Goal: Task Accomplishment & Management: Use online tool/utility

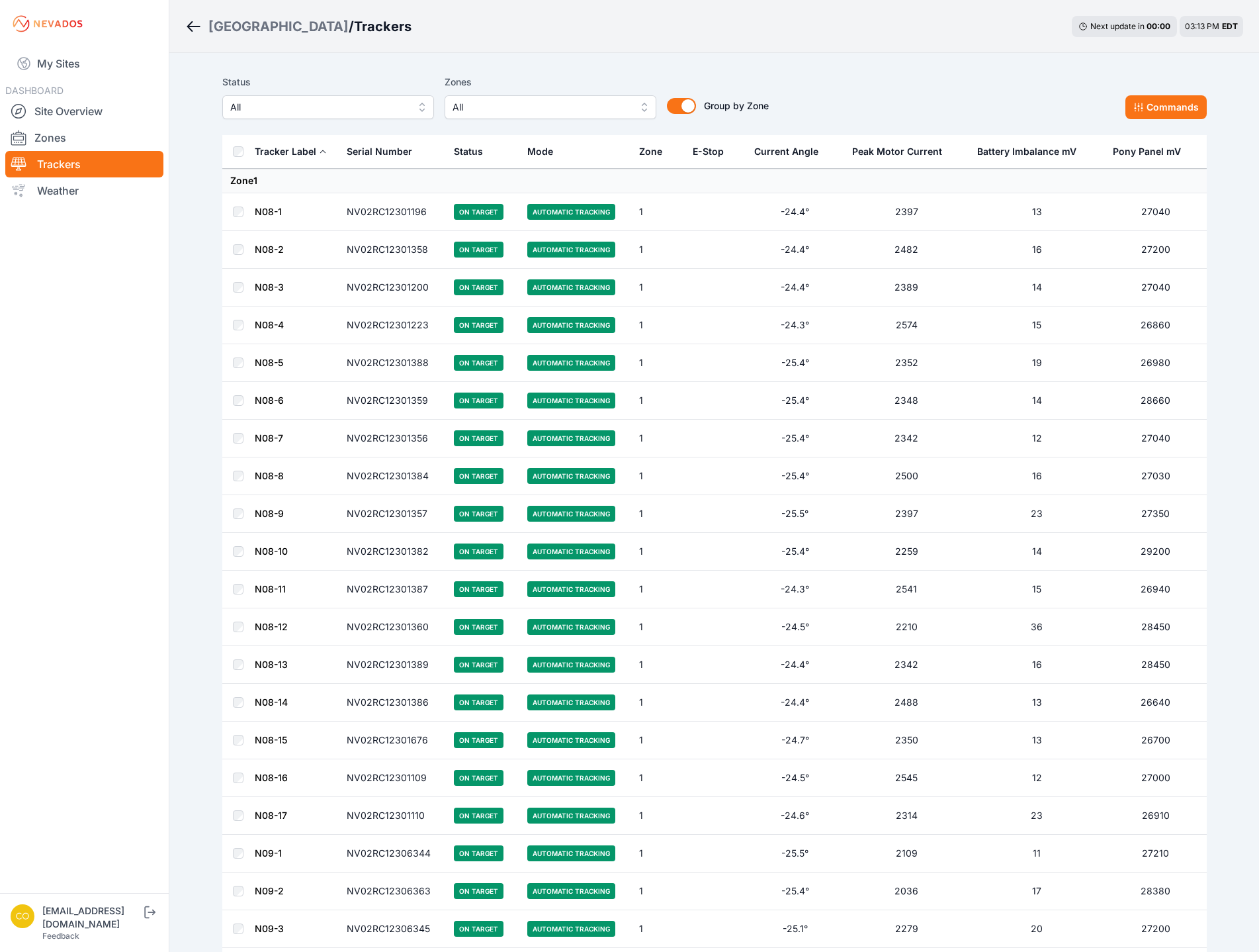
click at [572, 102] on span "All" at bounding box center [541, 107] width 177 height 15
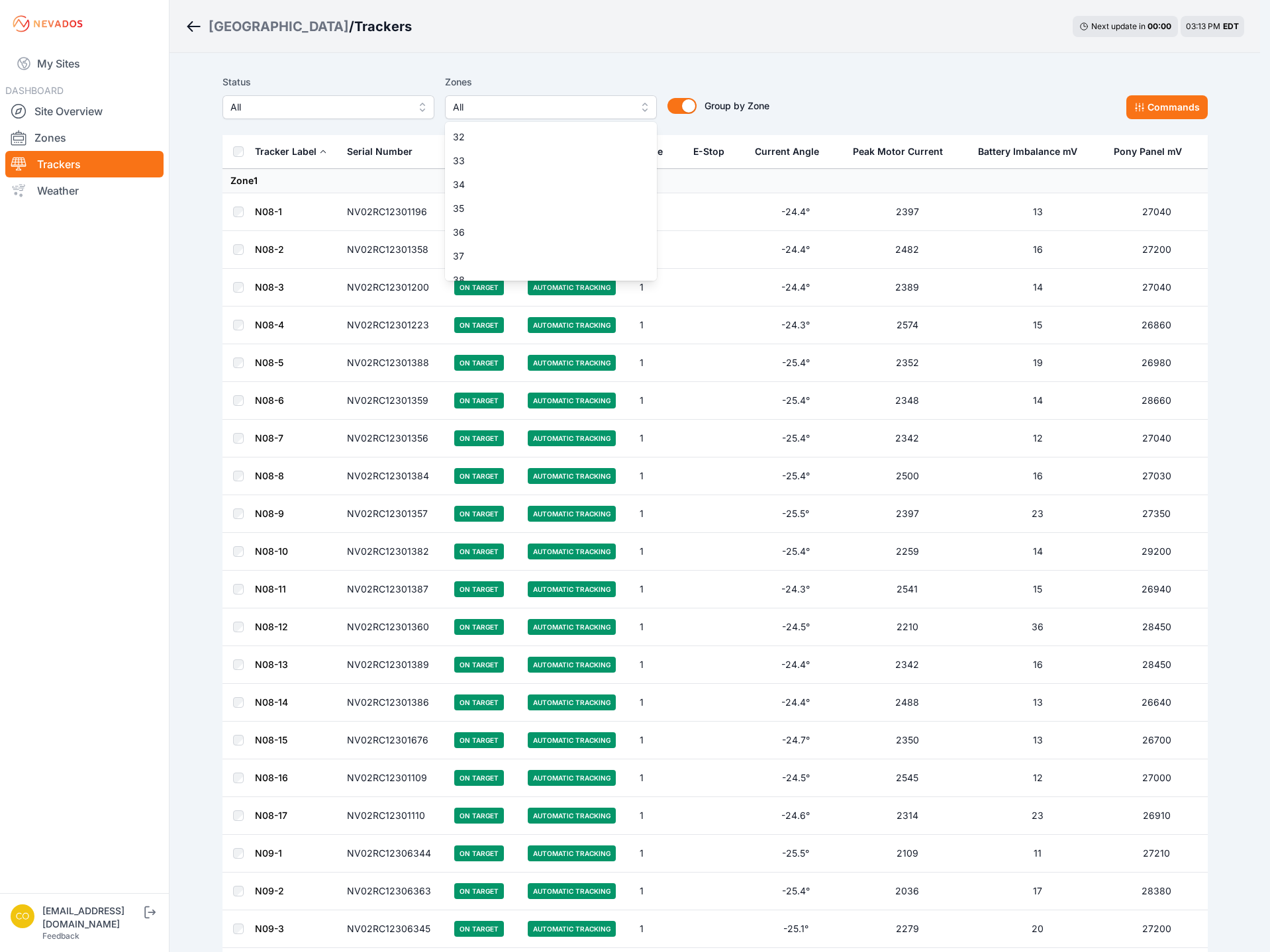
scroll to position [754, 0]
click at [485, 165] on span "34" at bounding box center [542, 168] width 180 height 13
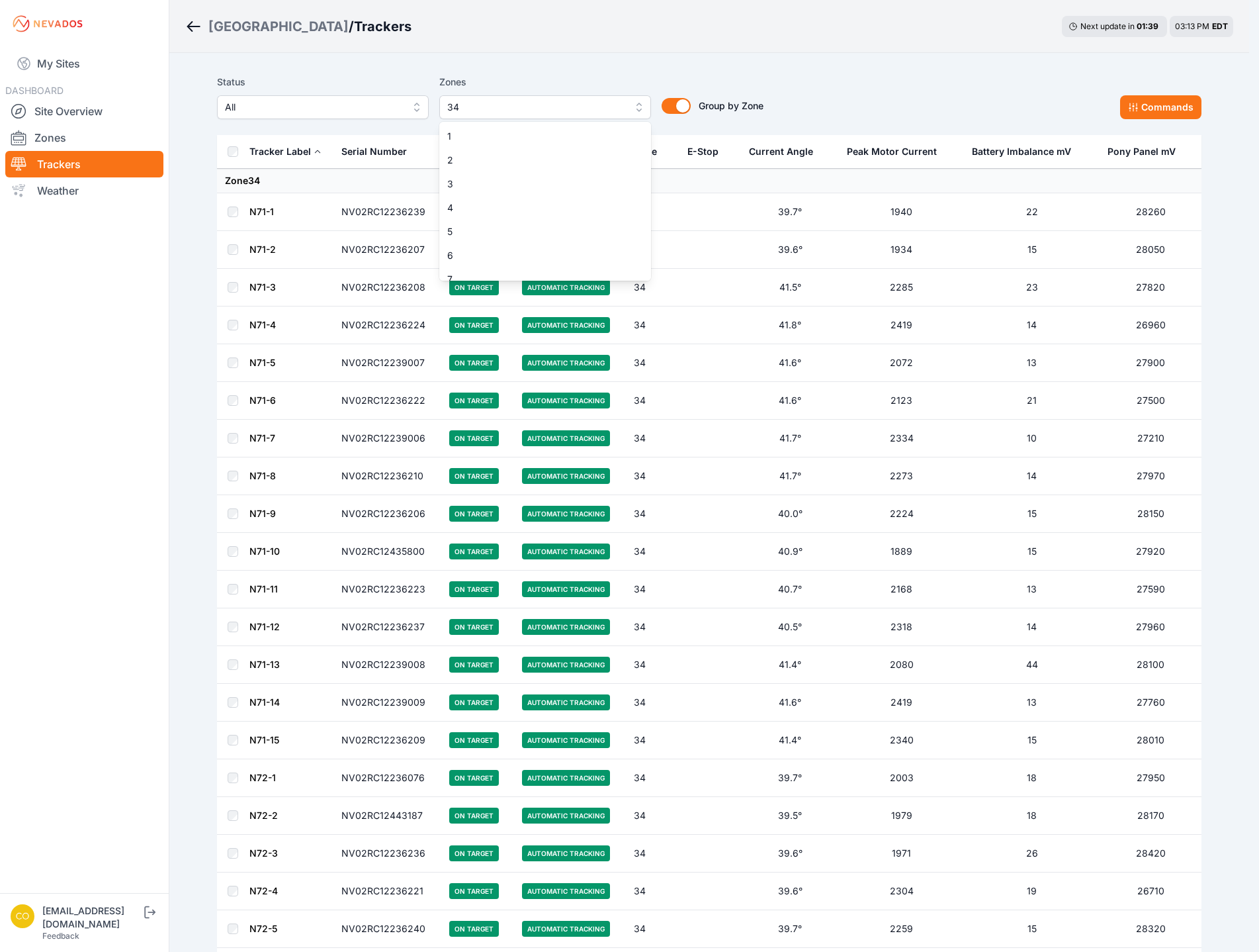
click at [560, 108] on span "34" at bounding box center [536, 107] width 177 height 15
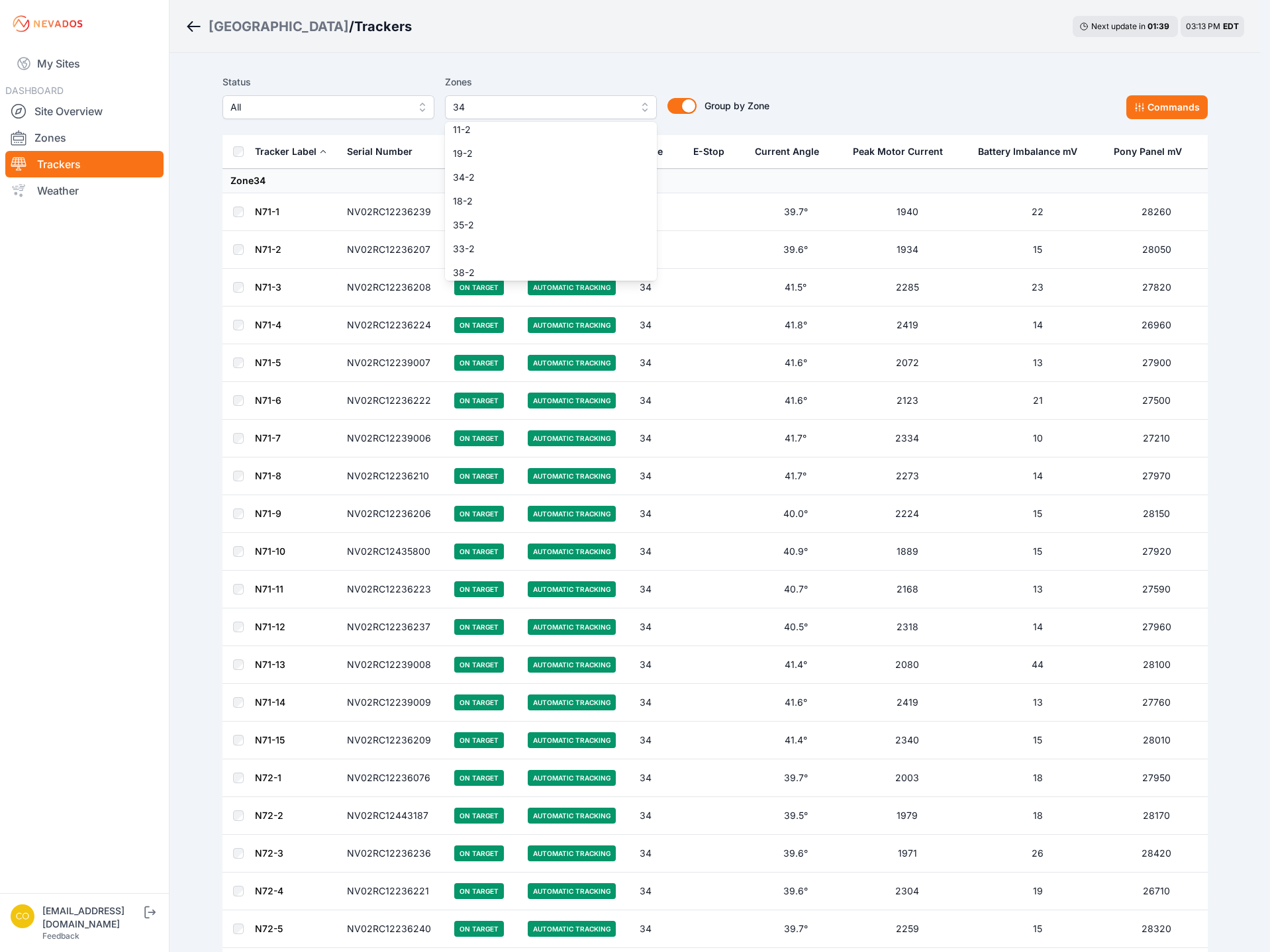
scroll to position [1038, 0]
click at [496, 174] on span "35-2" at bounding box center [542, 170] width 180 height 13
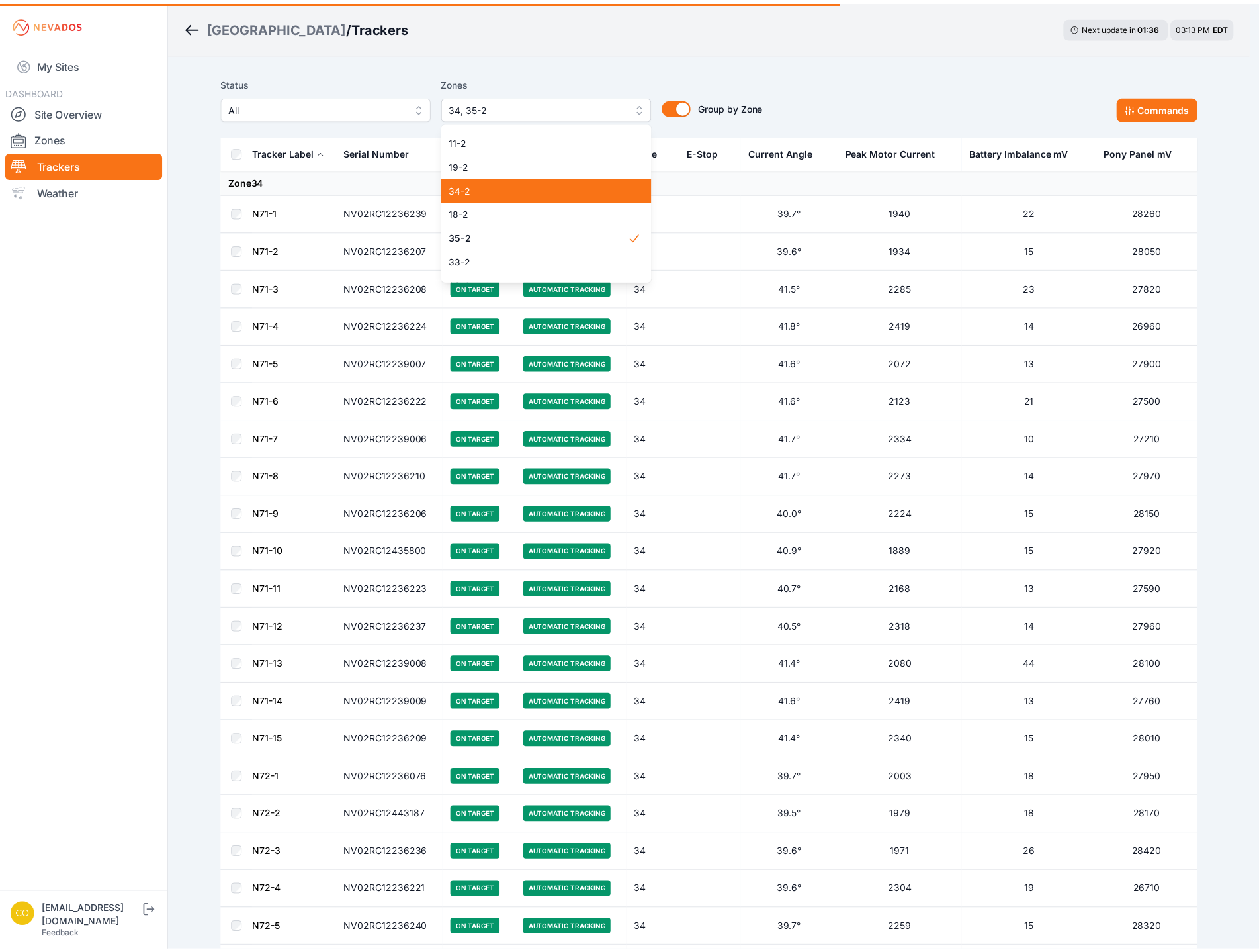
scroll to position [972, 0]
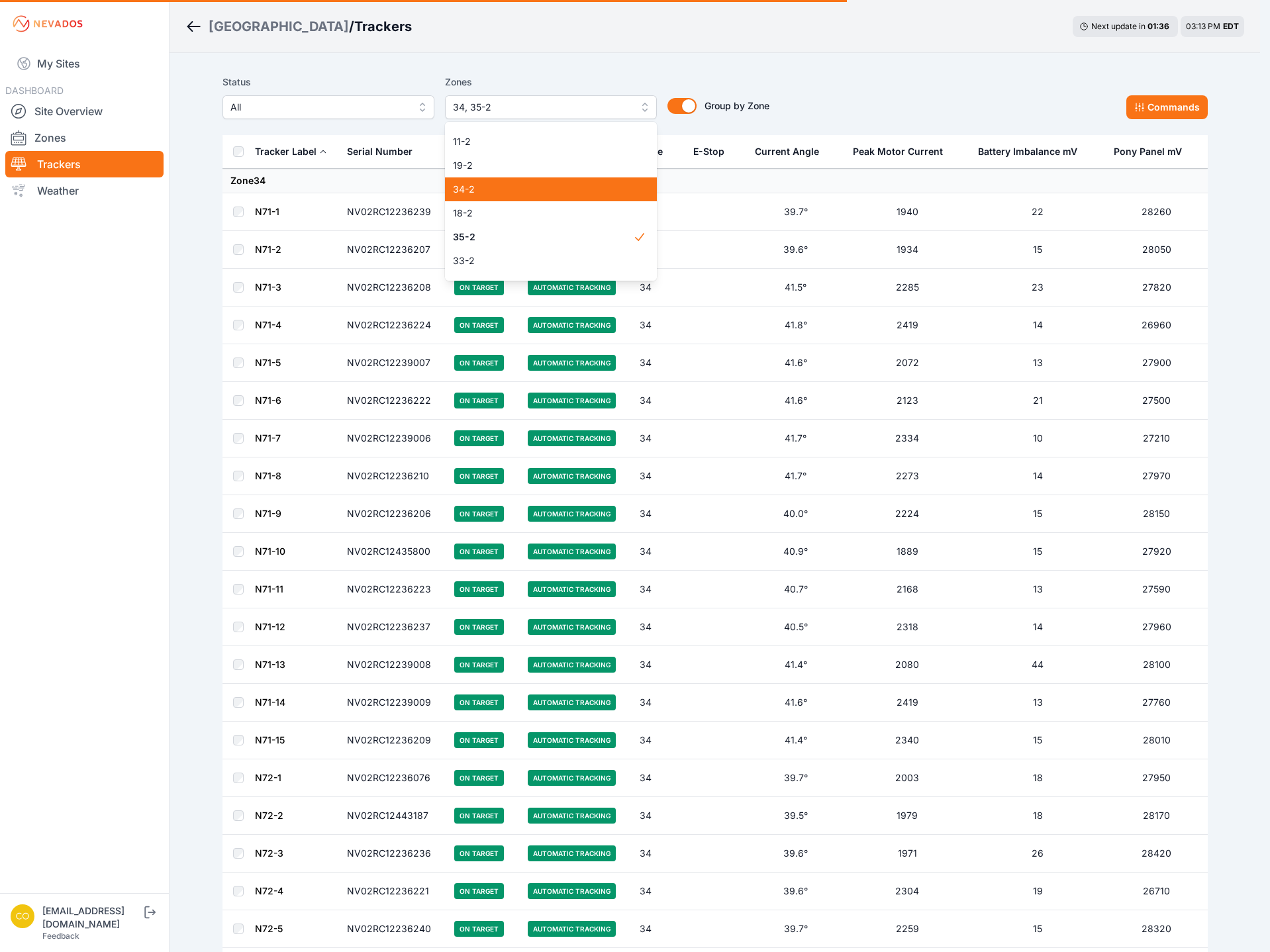
click at [496, 182] on div "34-2" at bounding box center [551, 189] width 212 height 24
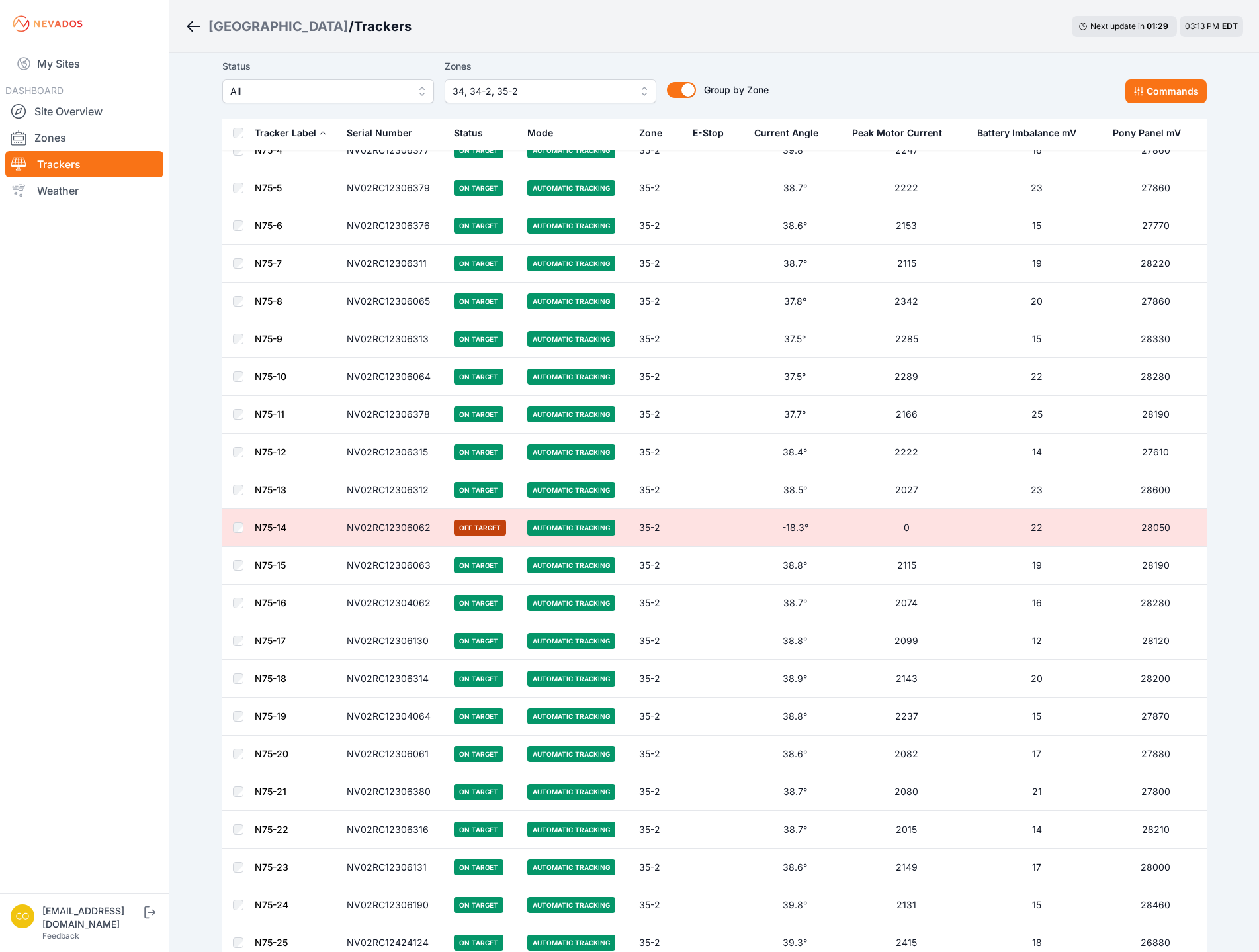
scroll to position [4144, 0]
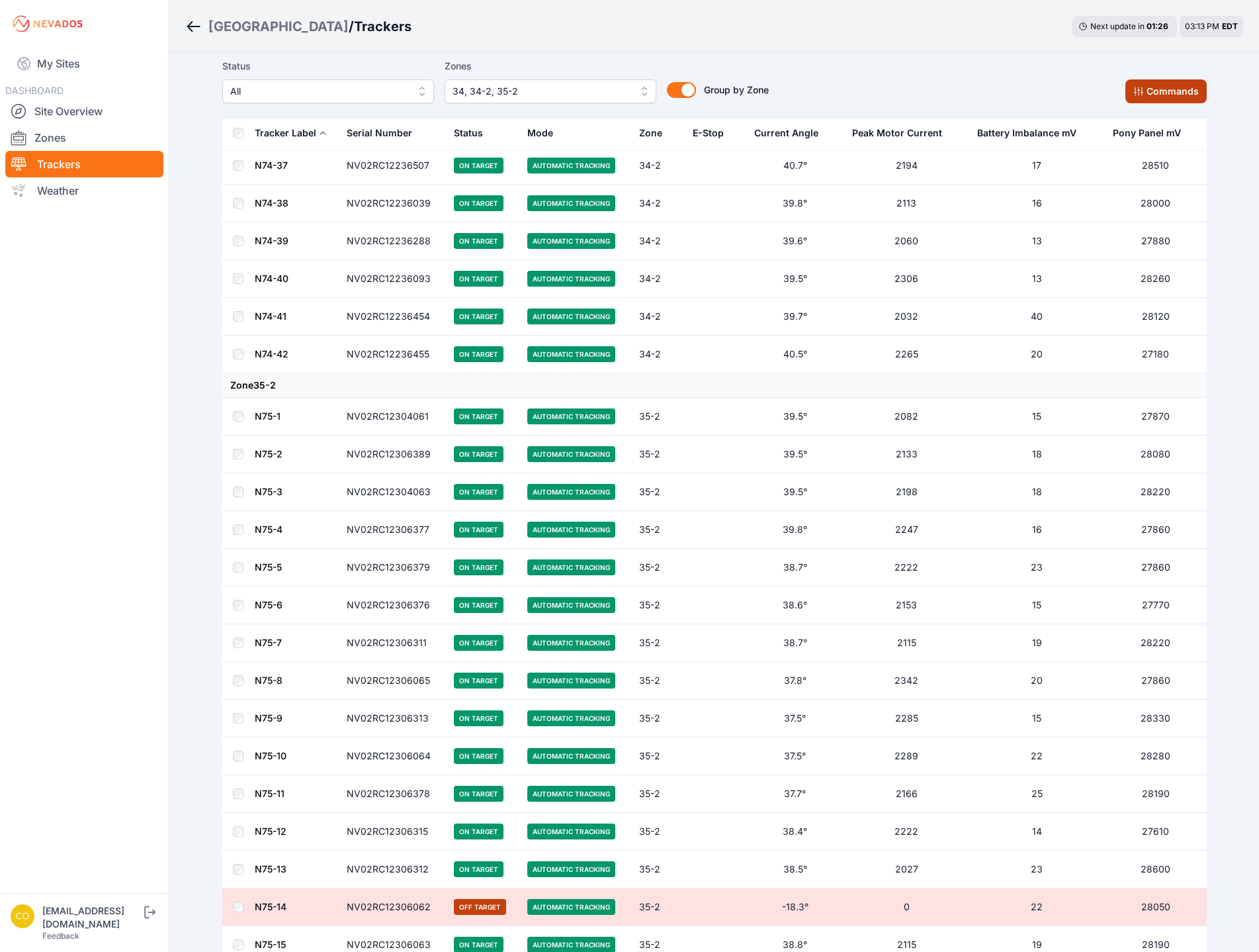
click at [1174, 91] on button "Commands" at bounding box center [1166, 91] width 82 height 24
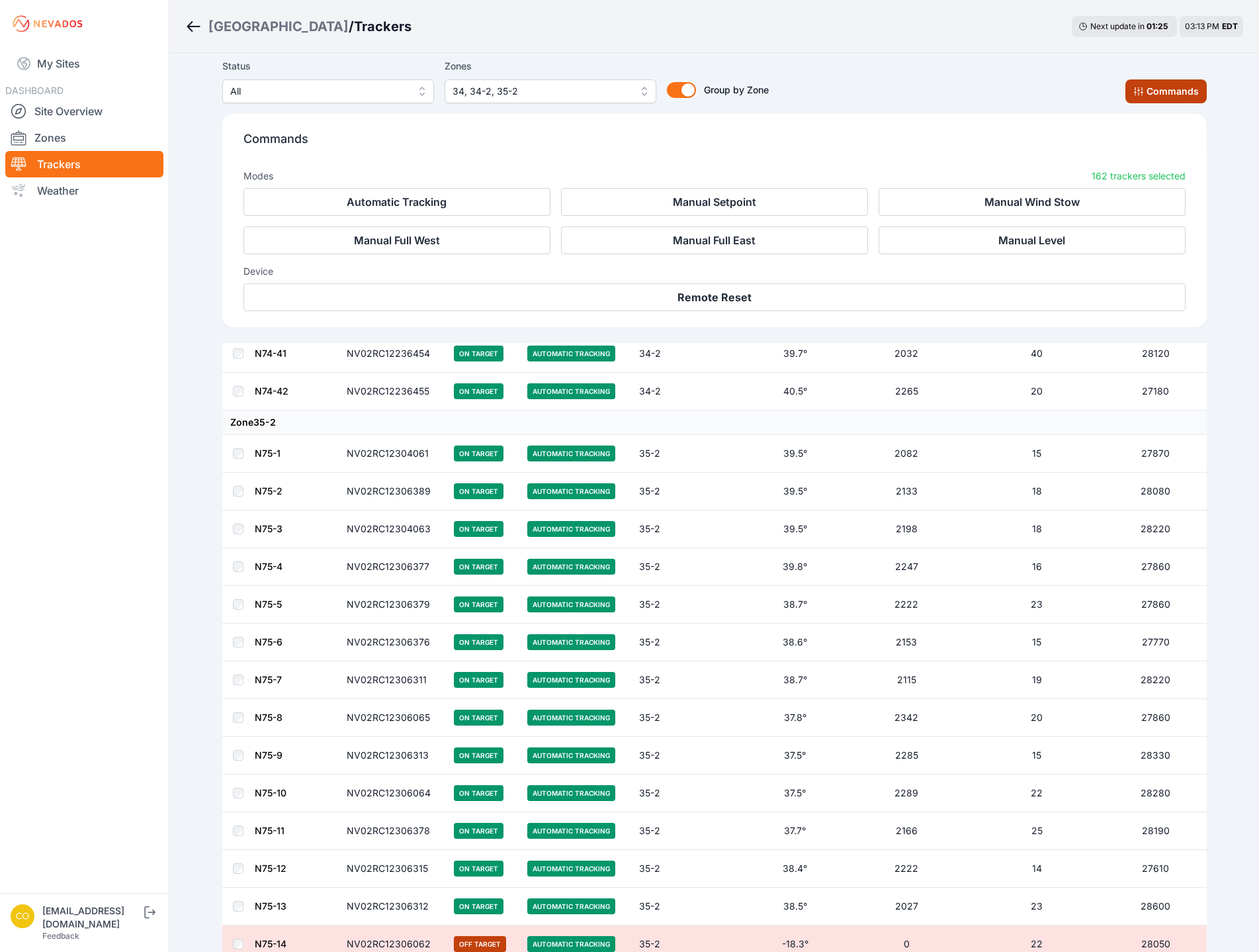
scroll to position [4368, 0]
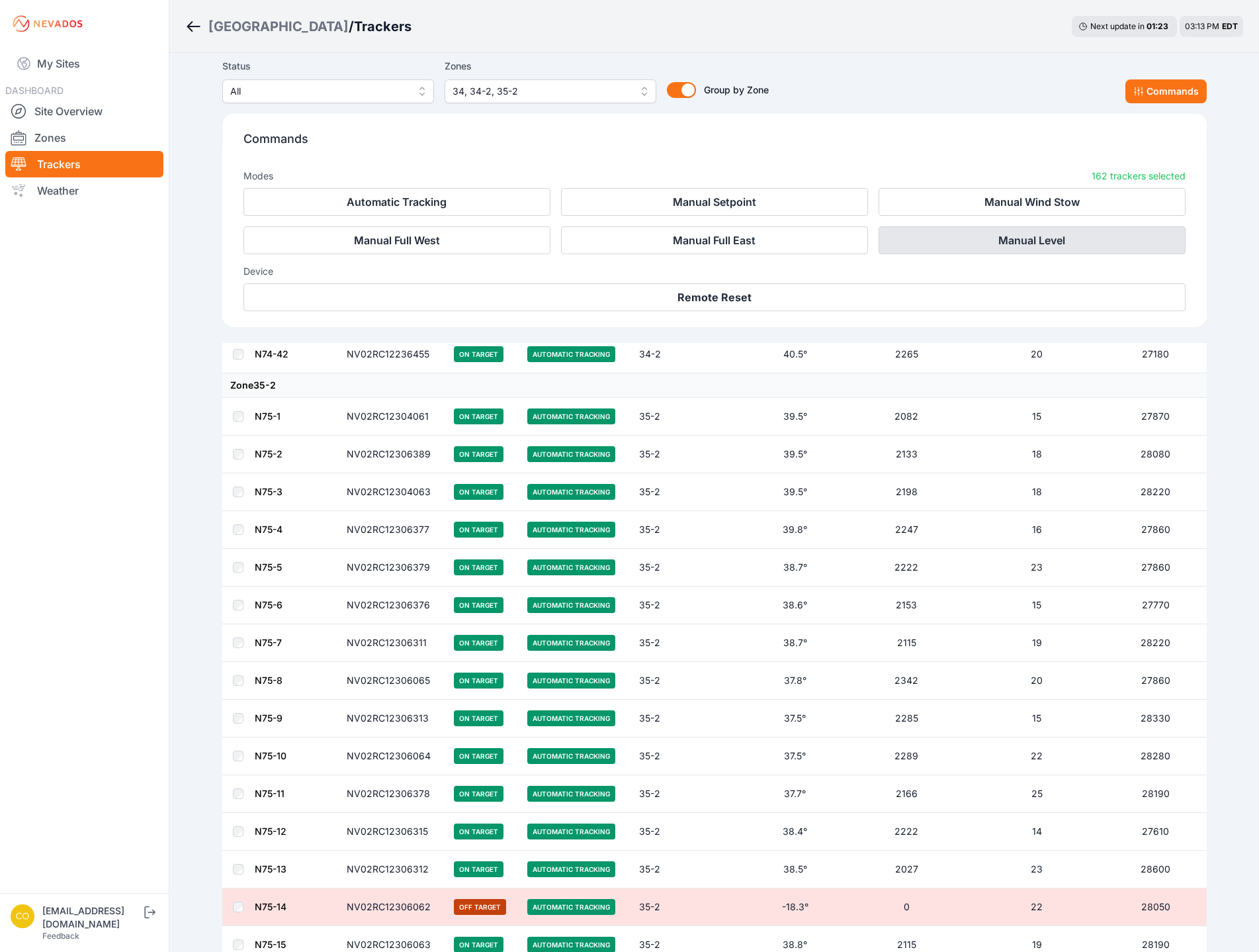
click at [992, 242] on button "Manual Level" at bounding box center [1032, 240] width 307 height 28
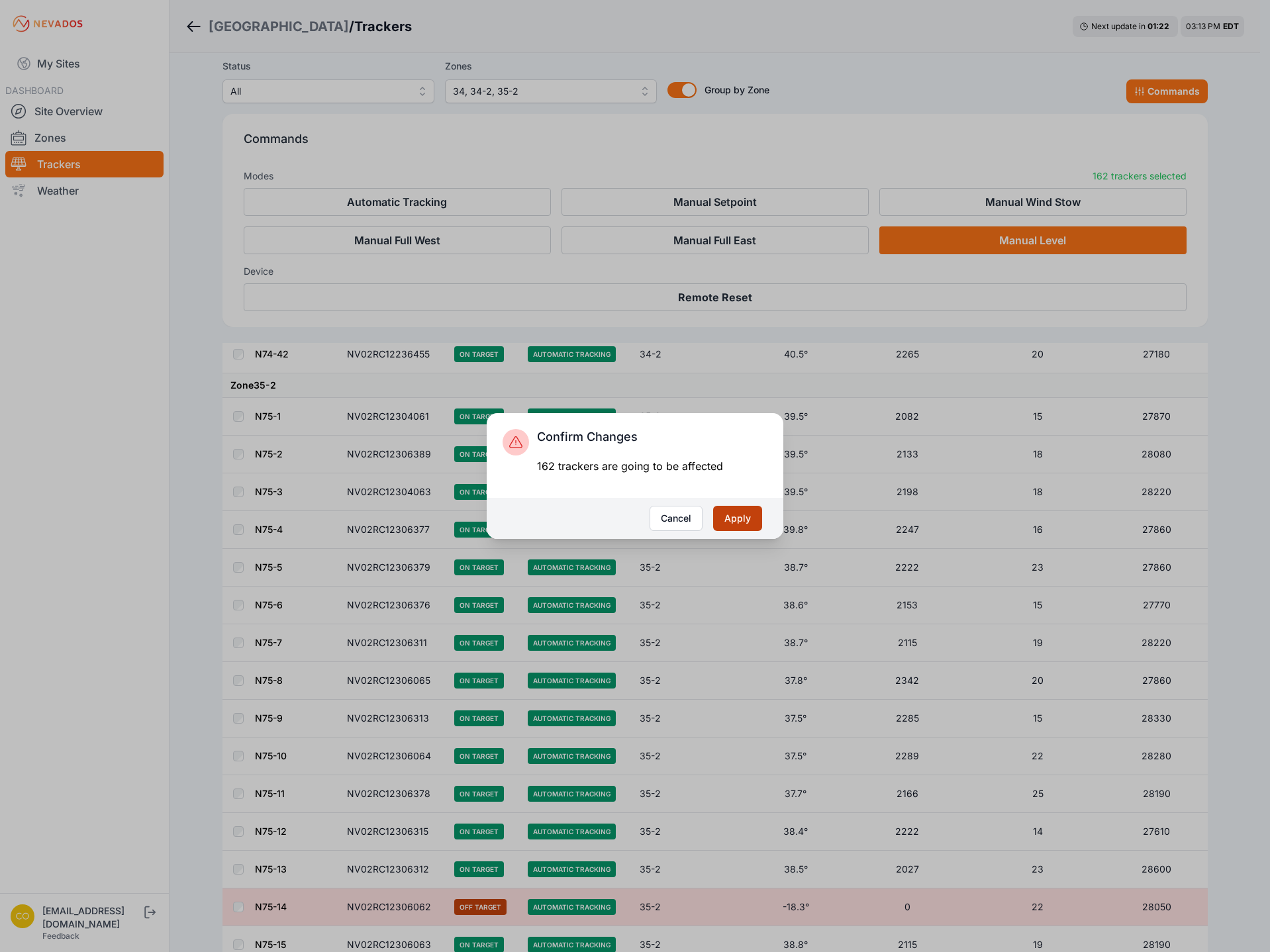
click at [757, 513] on button "Apply" at bounding box center [737, 518] width 49 height 25
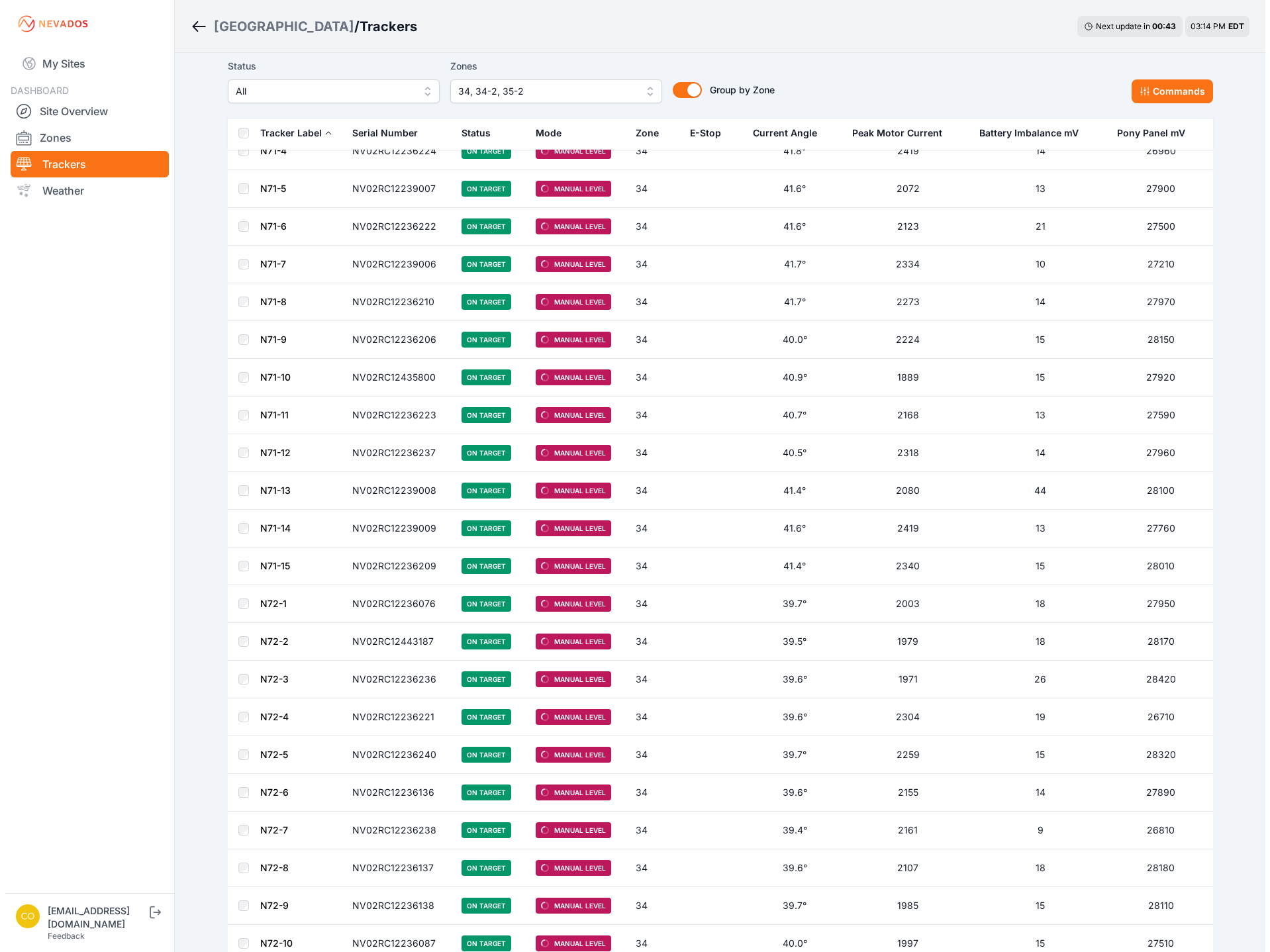
scroll to position [107, 0]
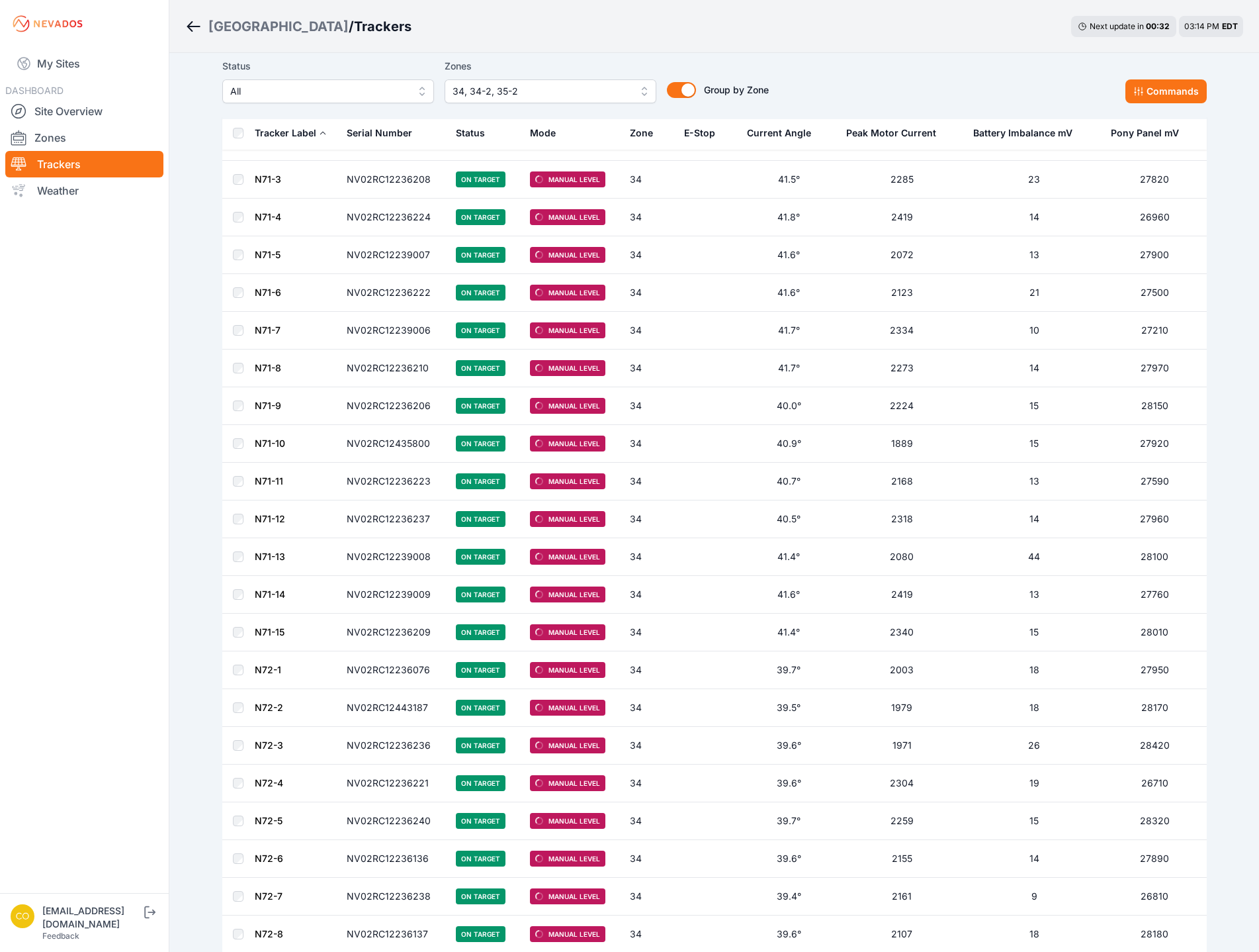
click at [541, 93] on span "34, 34-2, 35-2" at bounding box center [541, 91] width 177 height 15
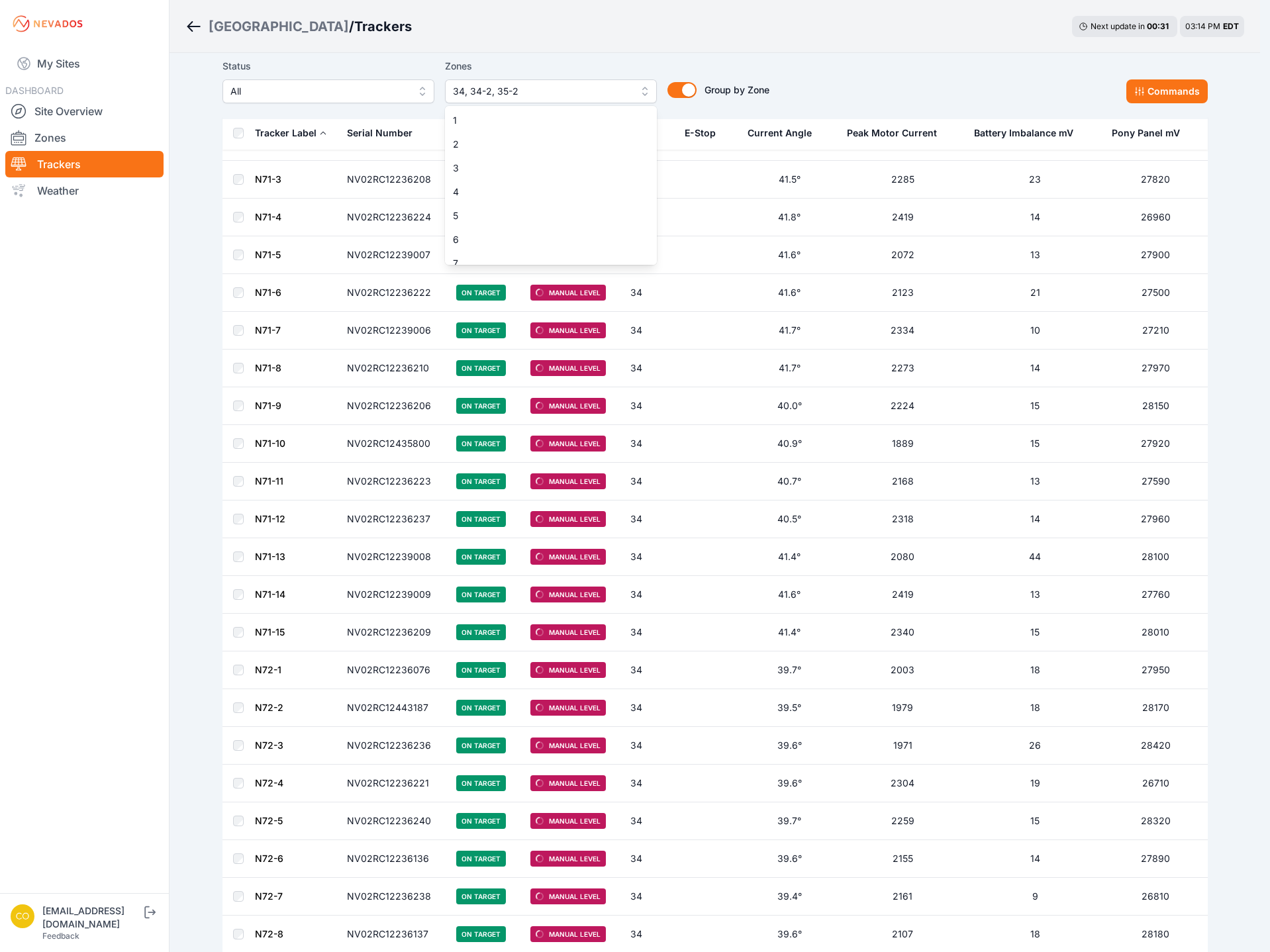
scroll to position [654, 0]
click at [556, 253] on span "34" at bounding box center [542, 252] width 180 height 13
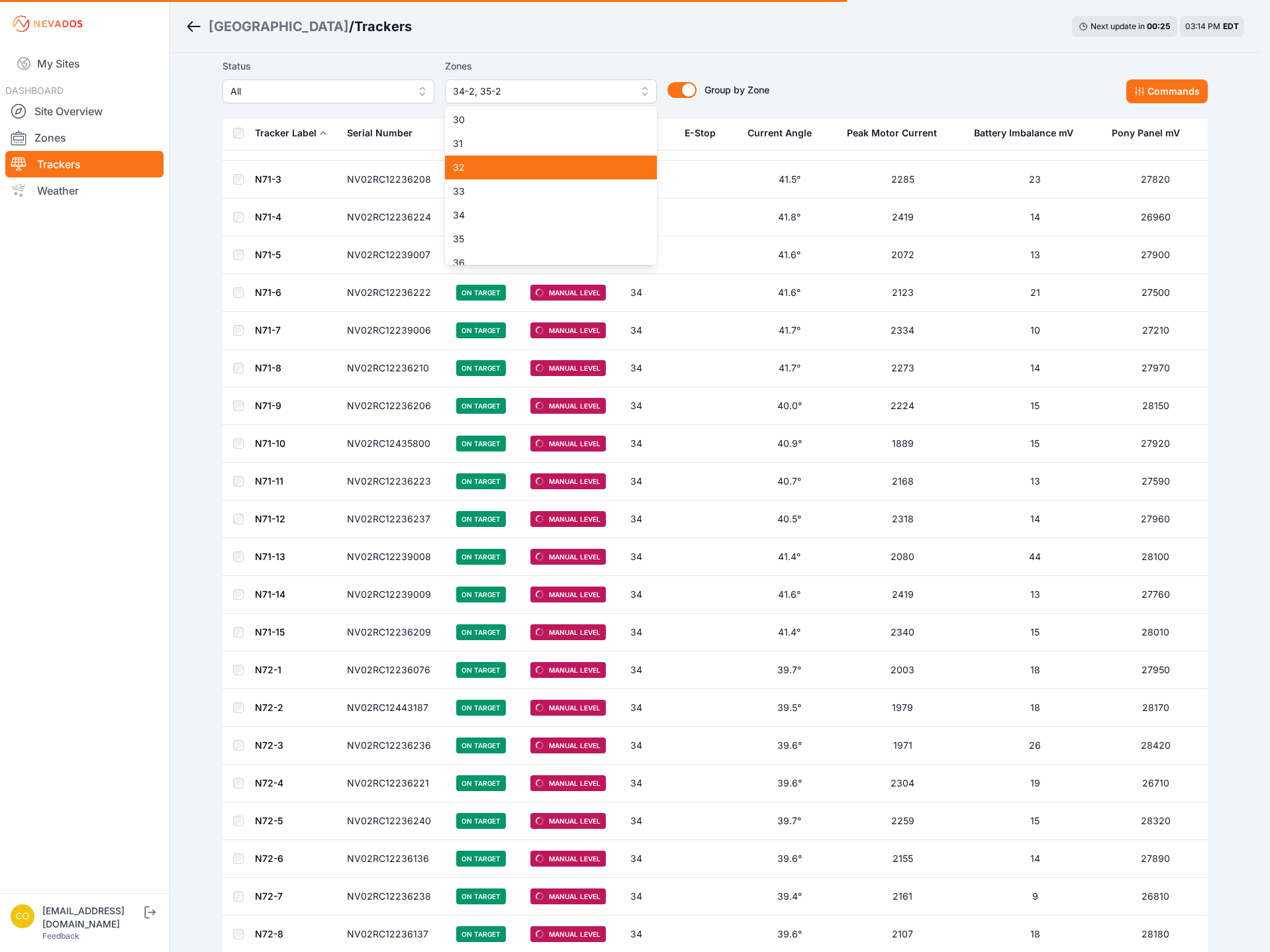
scroll to position [720, 0]
click at [491, 231] on span "36" at bounding box center [542, 234] width 180 height 13
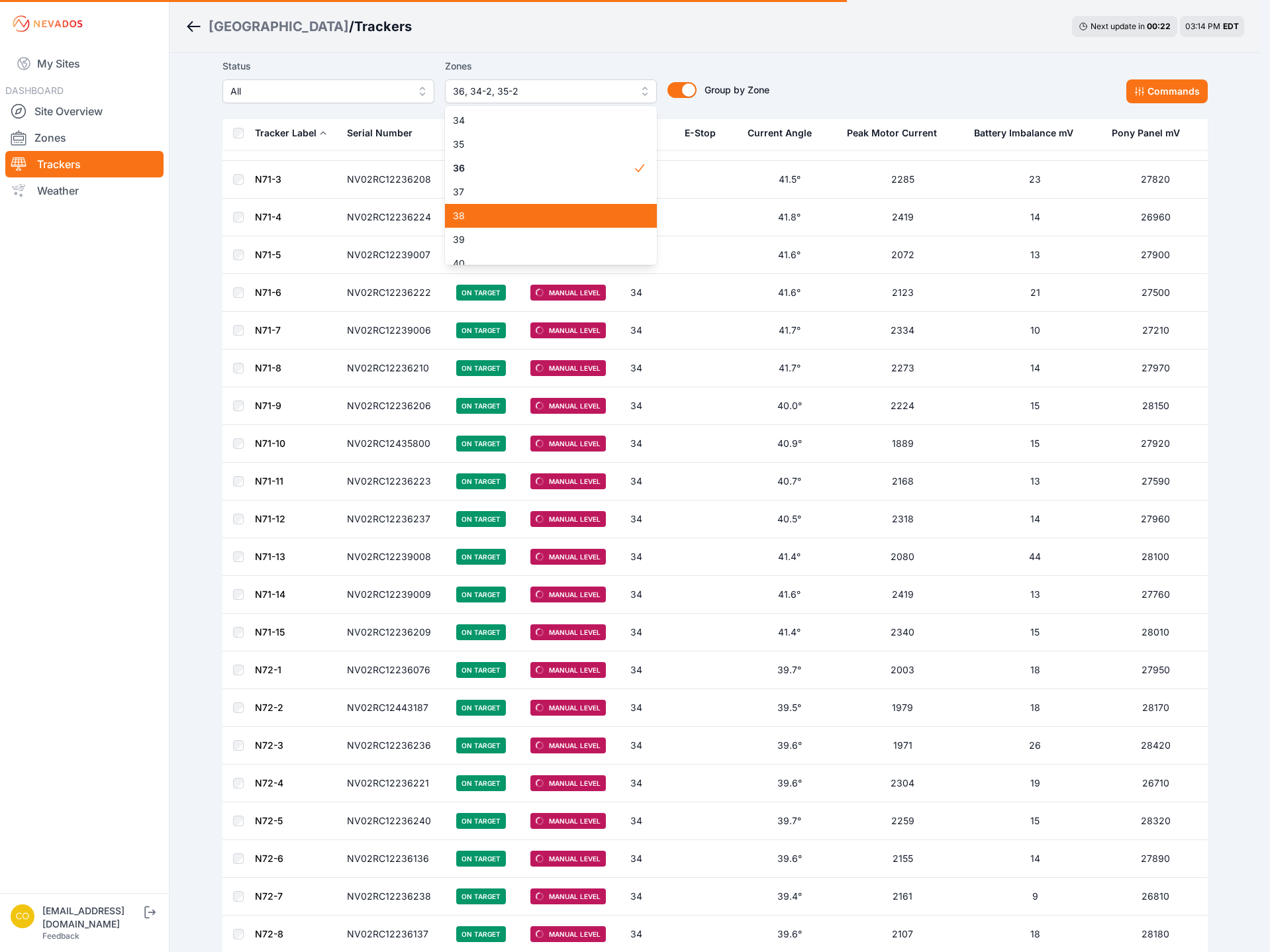
click at [486, 218] on span "38" at bounding box center [542, 215] width 180 height 13
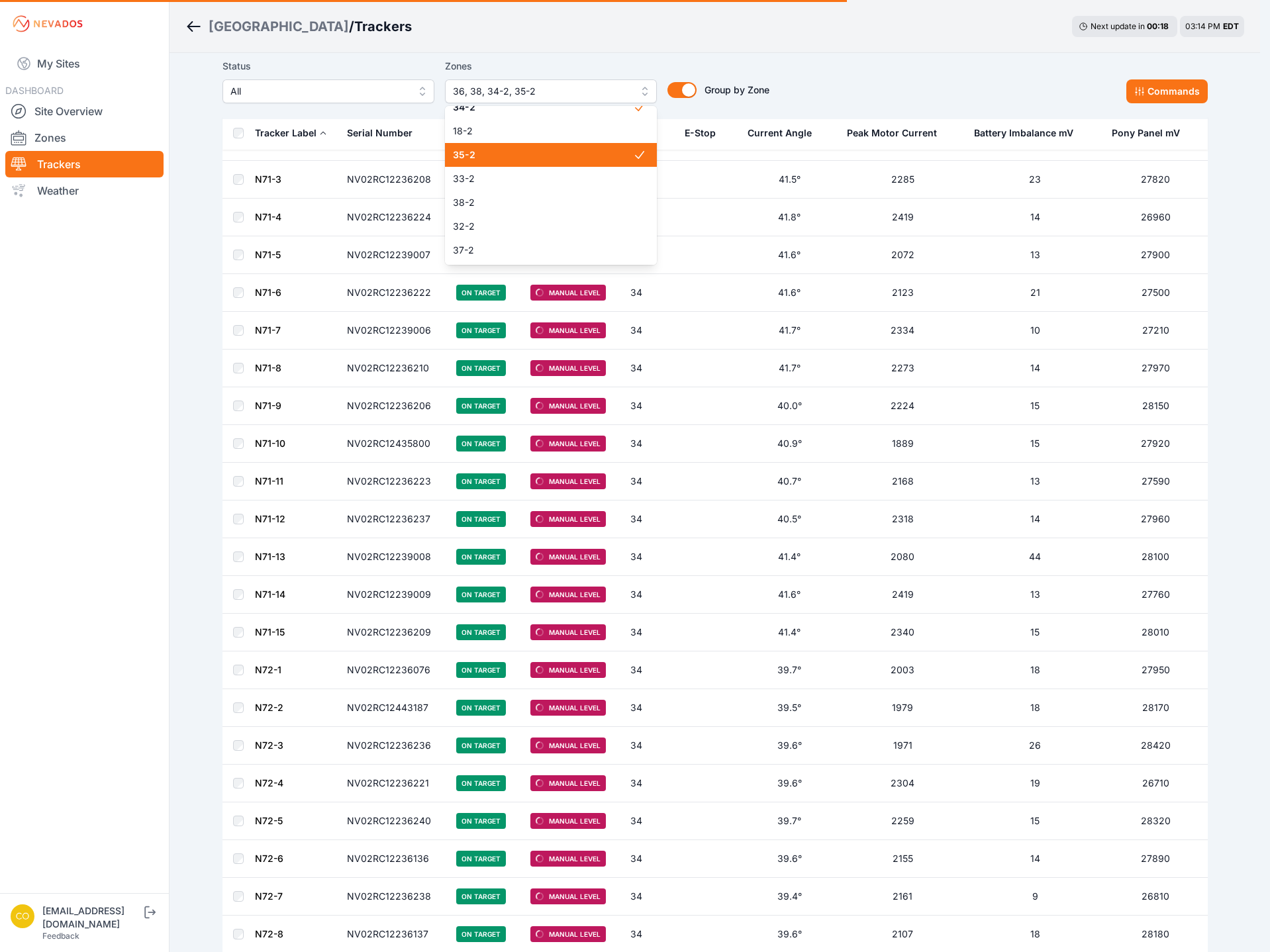
click at [508, 156] on span "35-2" at bounding box center [542, 154] width 180 height 13
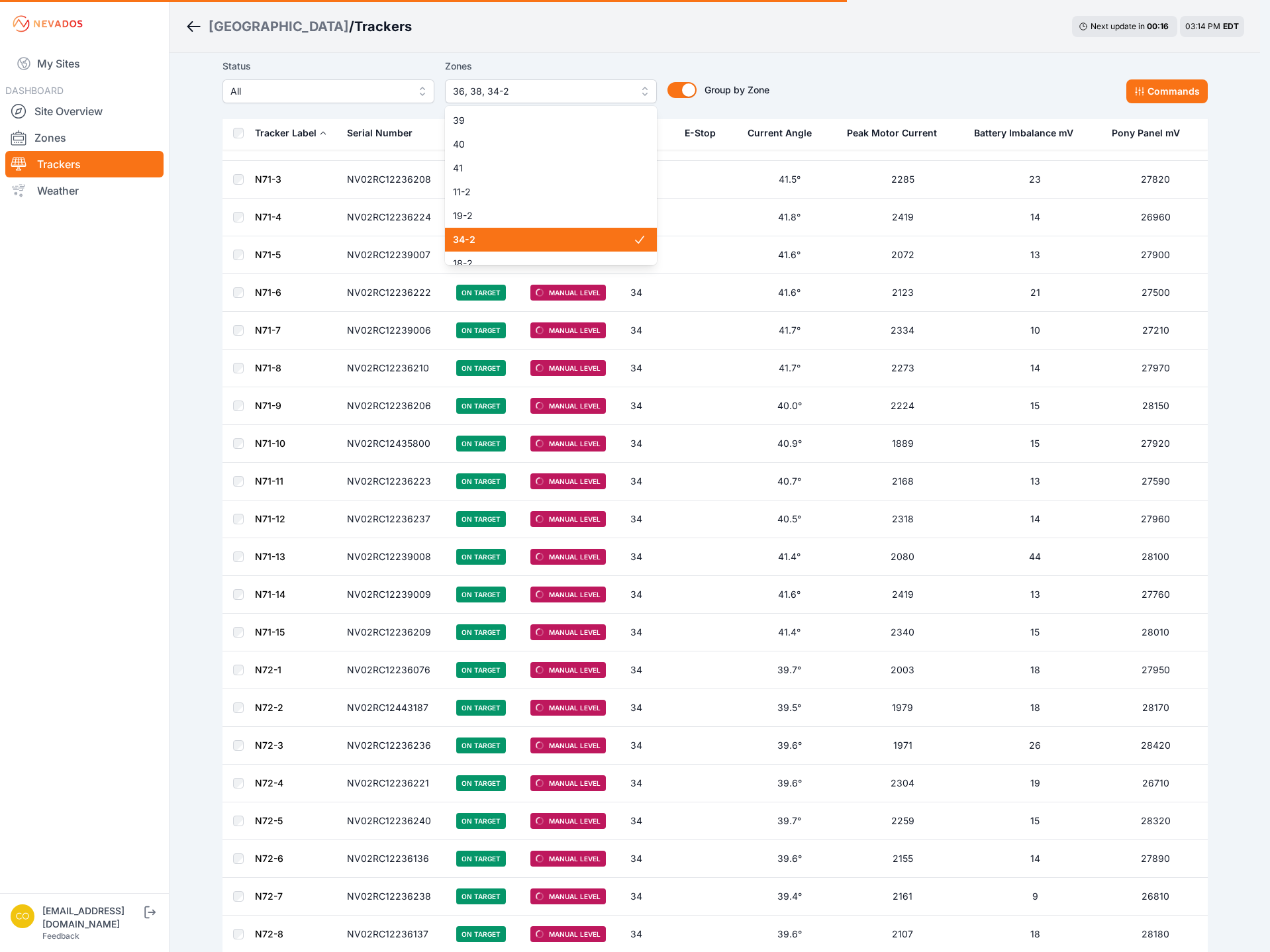
click at [495, 239] on span "34-2" at bounding box center [542, 239] width 180 height 13
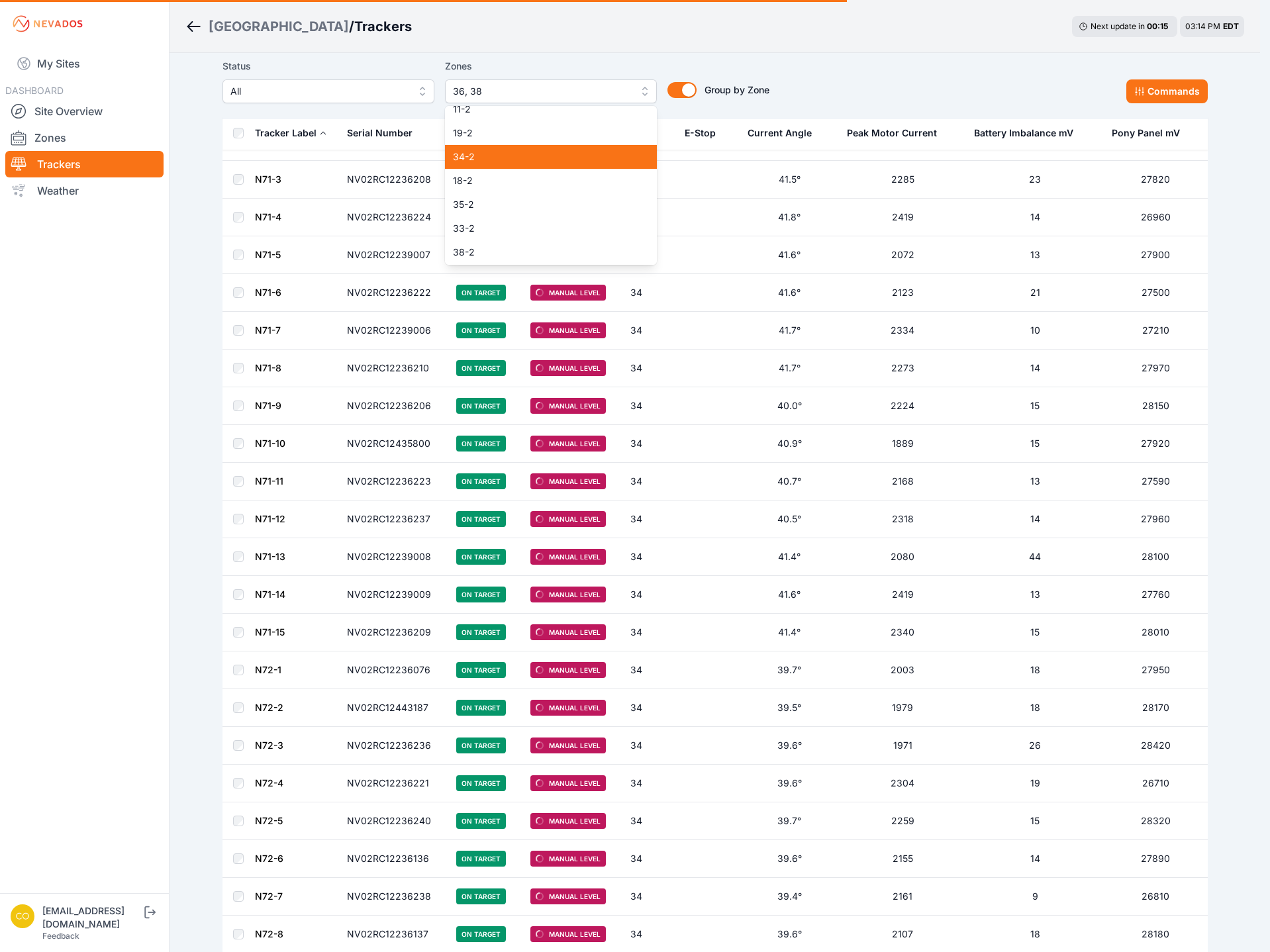
scroll to position [1038, 0]
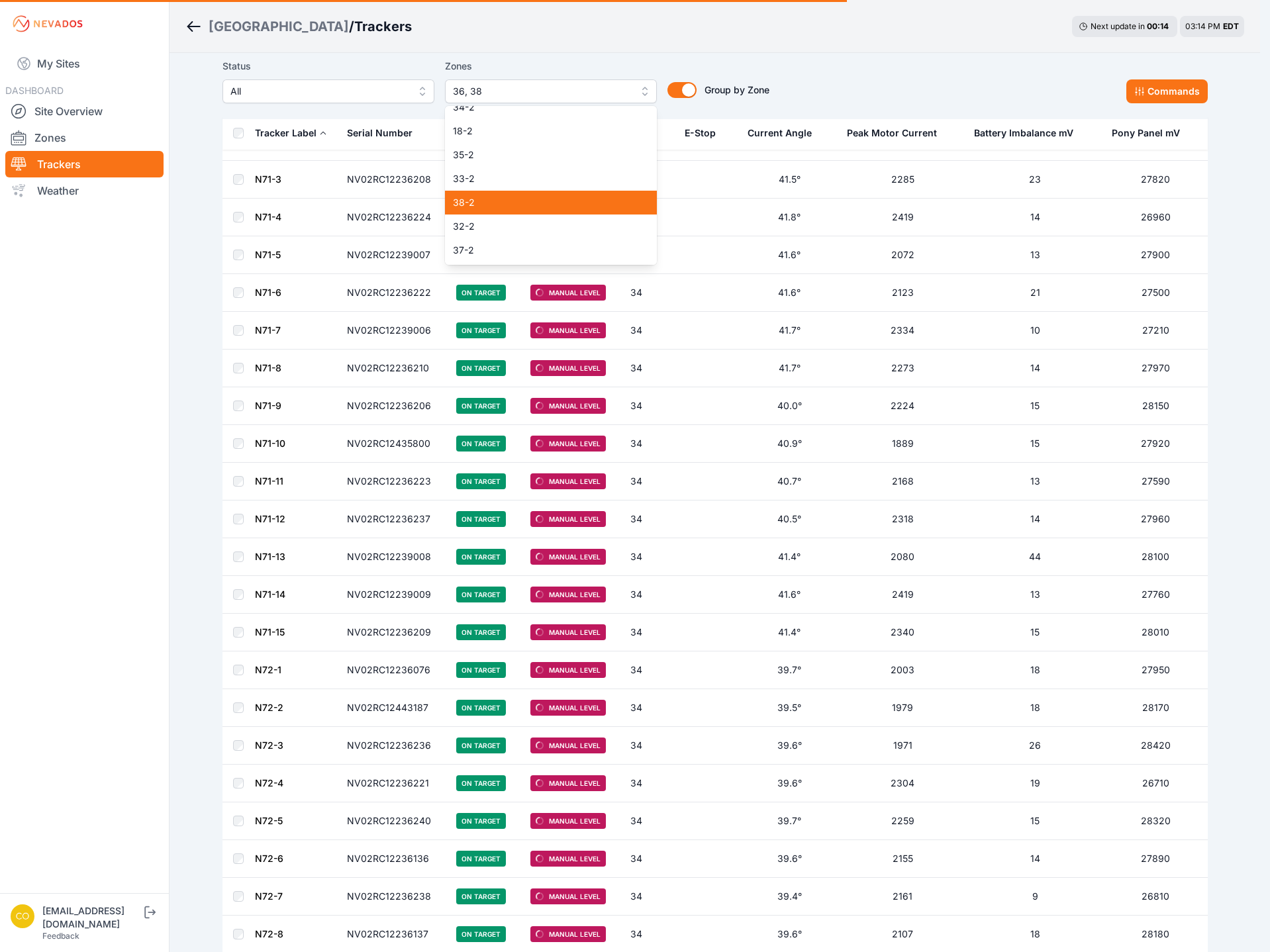
click at [490, 202] on span "38-2" at bounding box center [542, 202] width 180 height 13
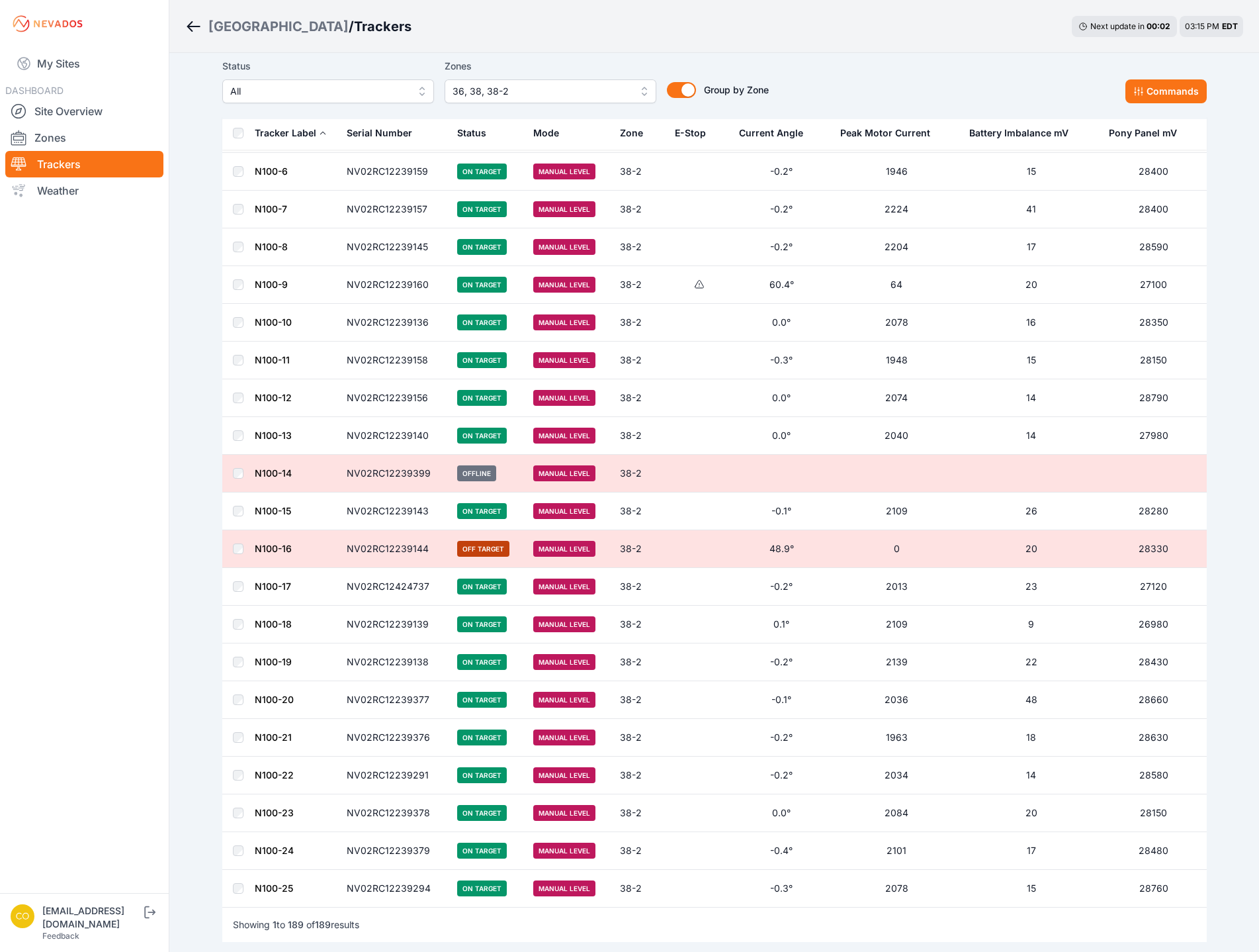
scroll to position [6552, 0]
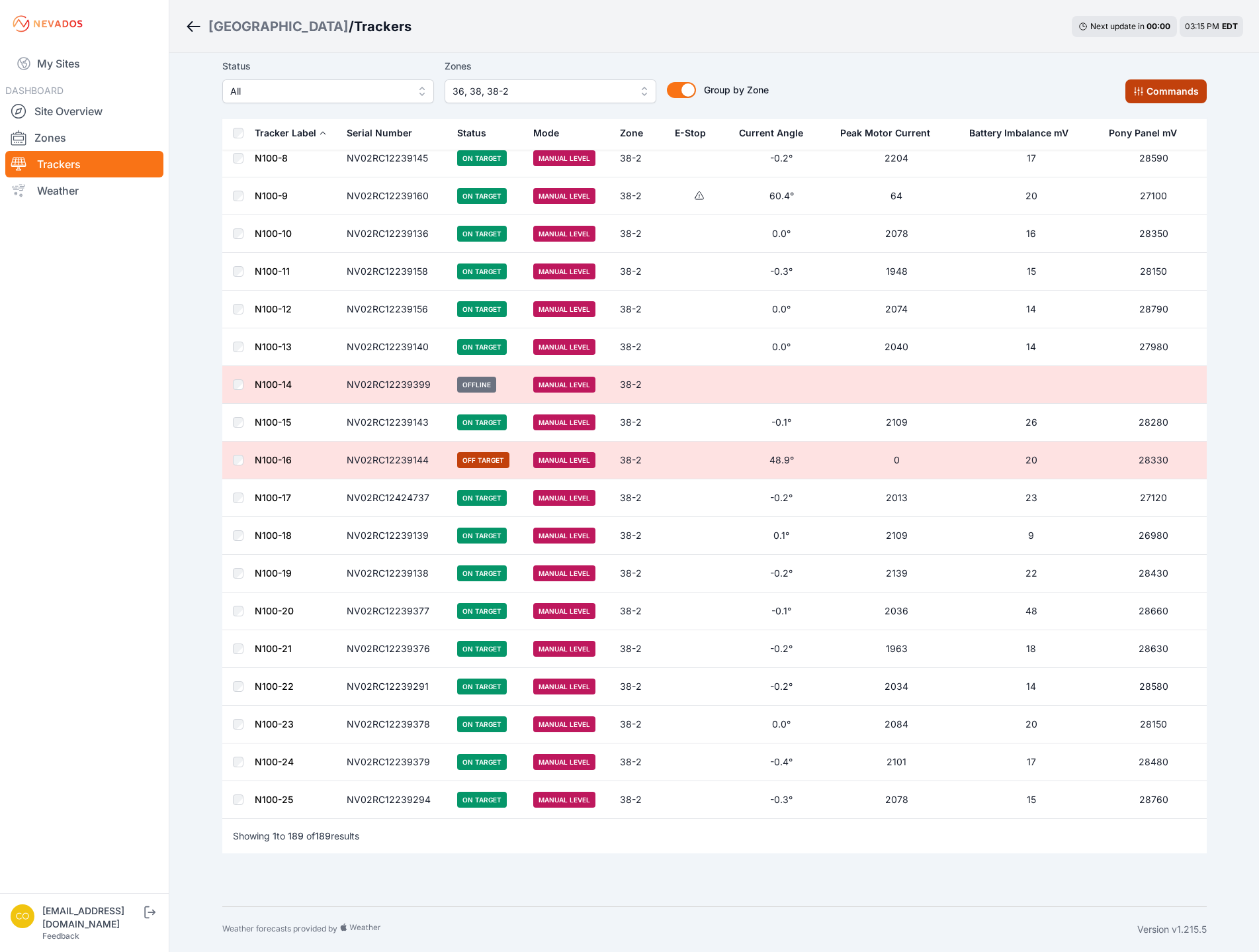
click at [1184, 90] on button "Commands" at bounding box center [1166, 91] width 82 height 24
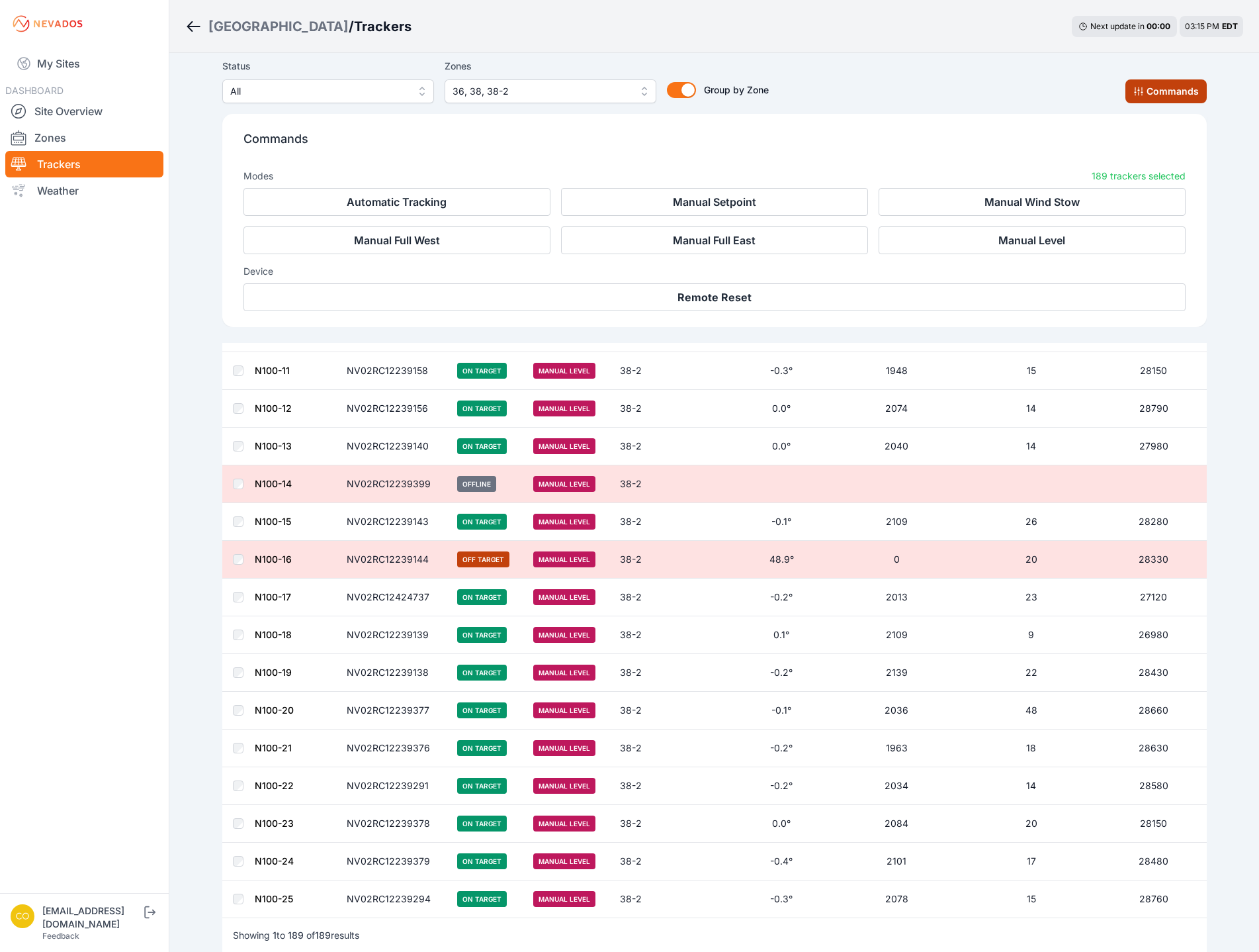
scroll to position [6776, 0]
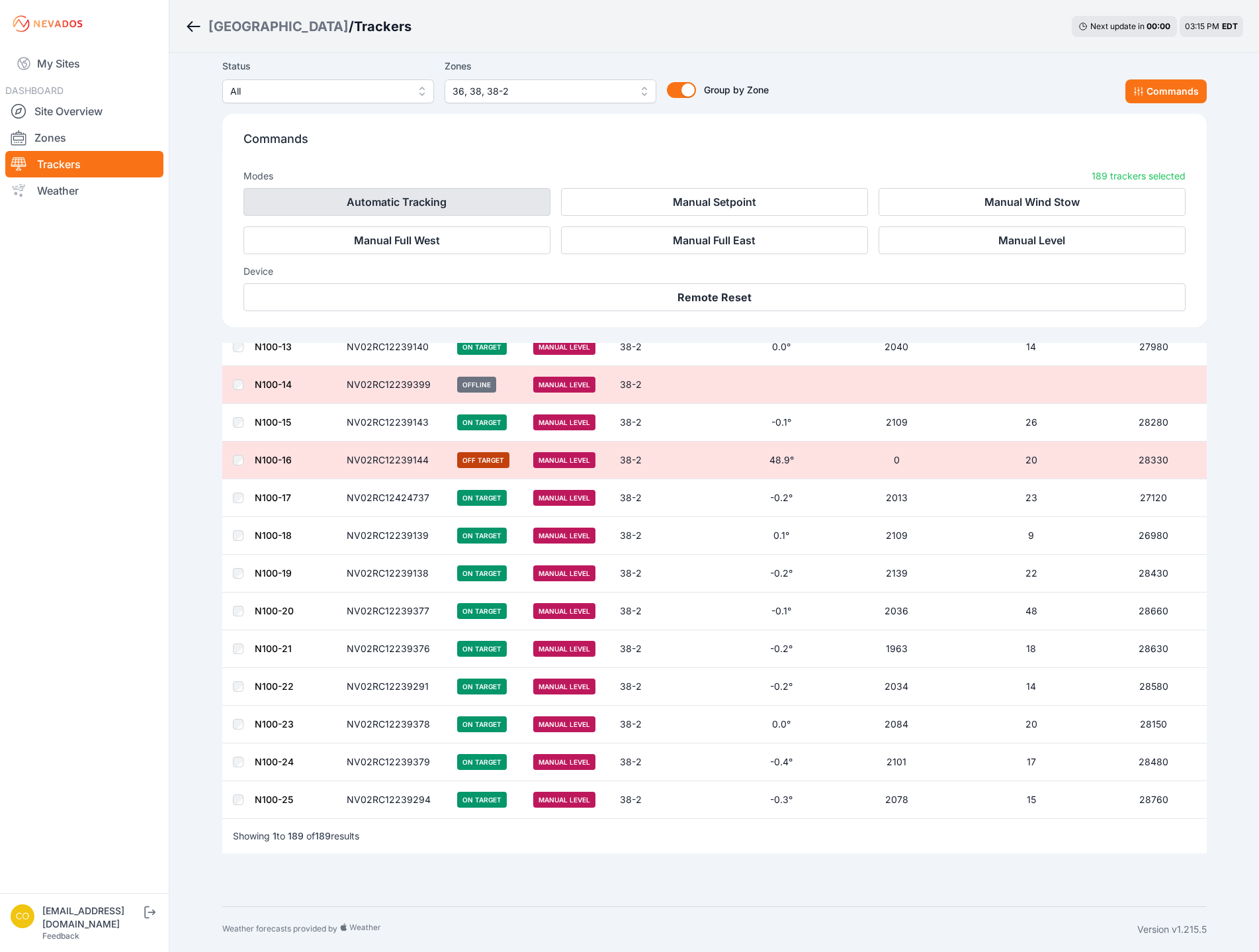
click at [498, 194] on button "Automatic Tracking" at bounding box center [396, 202] width 307 height 28
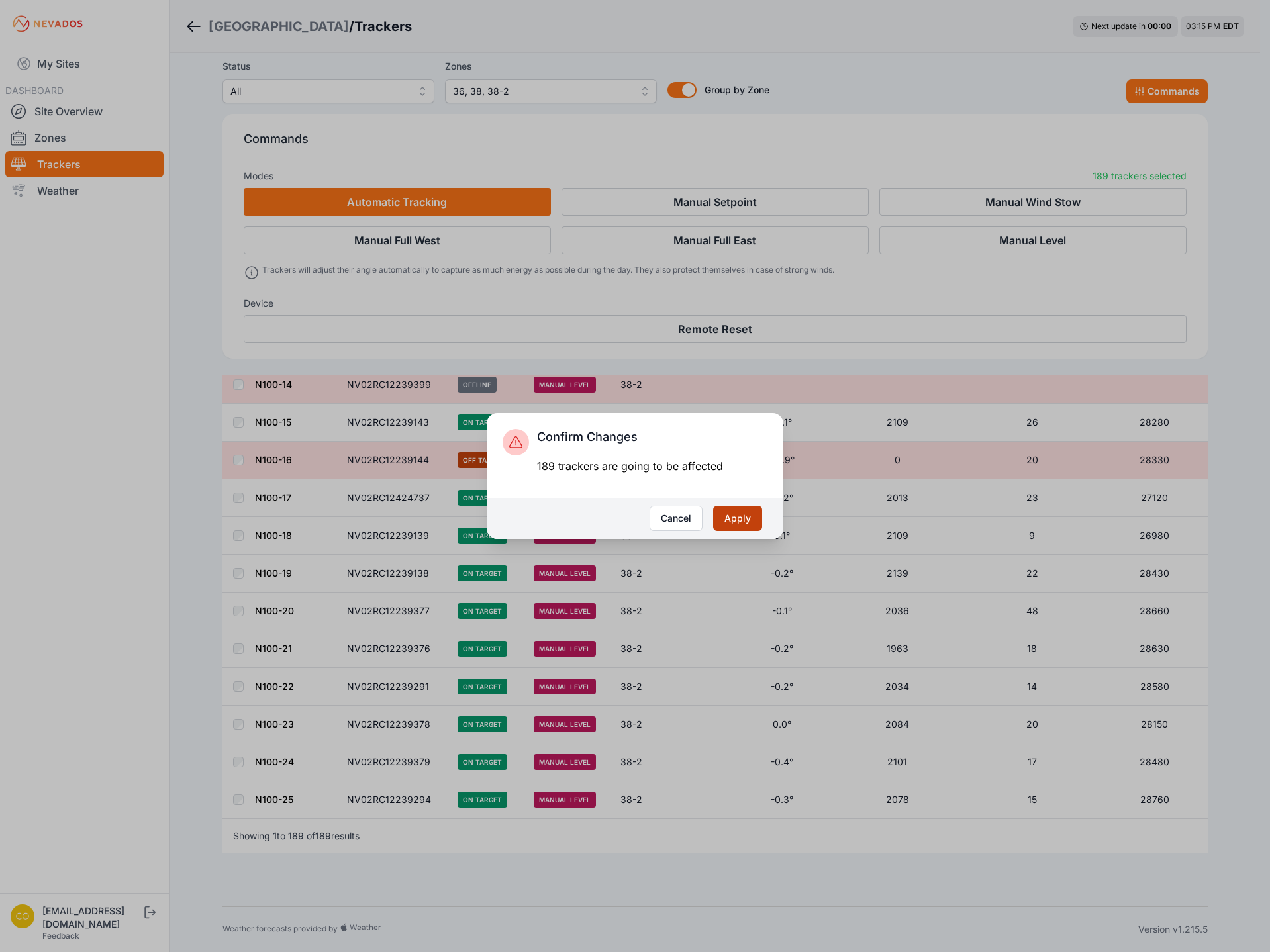
click at [740, 513] on button "Apply" at bounding box center [737, 518] width 49 height 25
